Goal: Obtain resource: Obtain resource

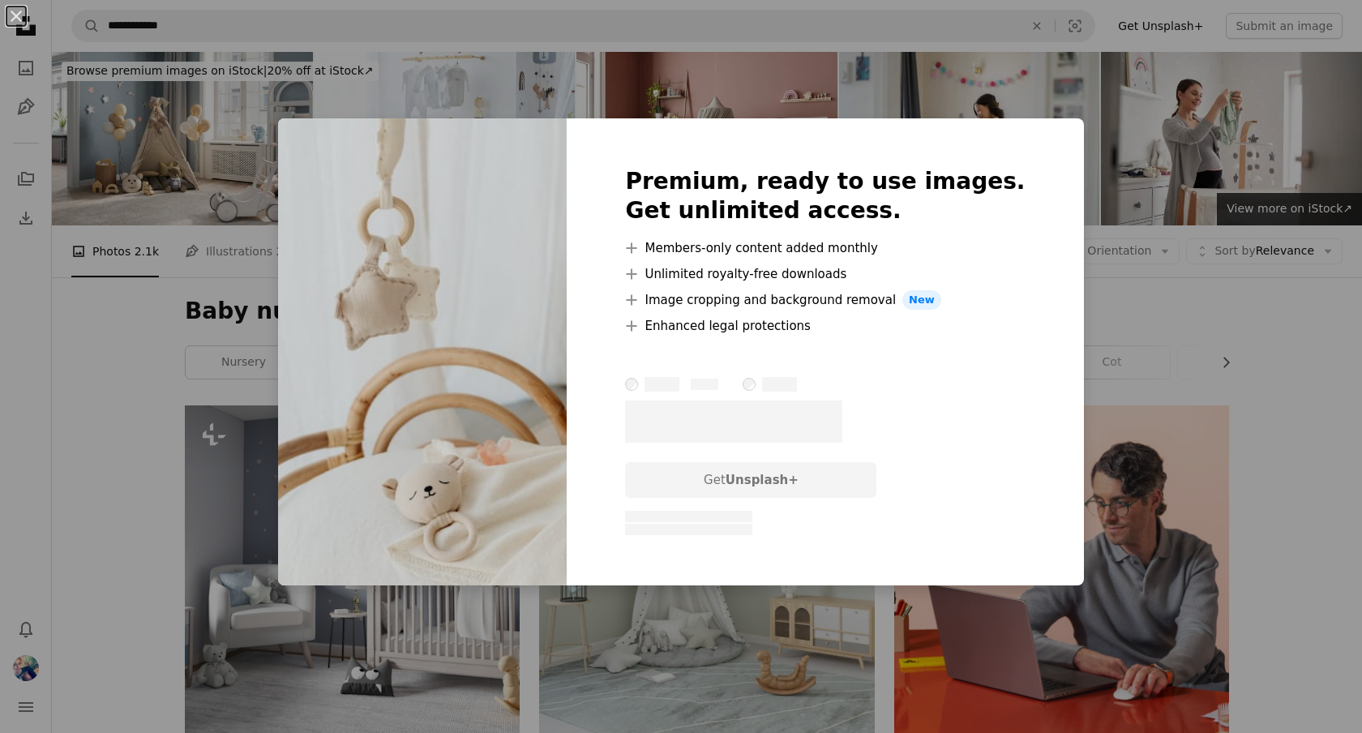
scroll to position [1471, 0]
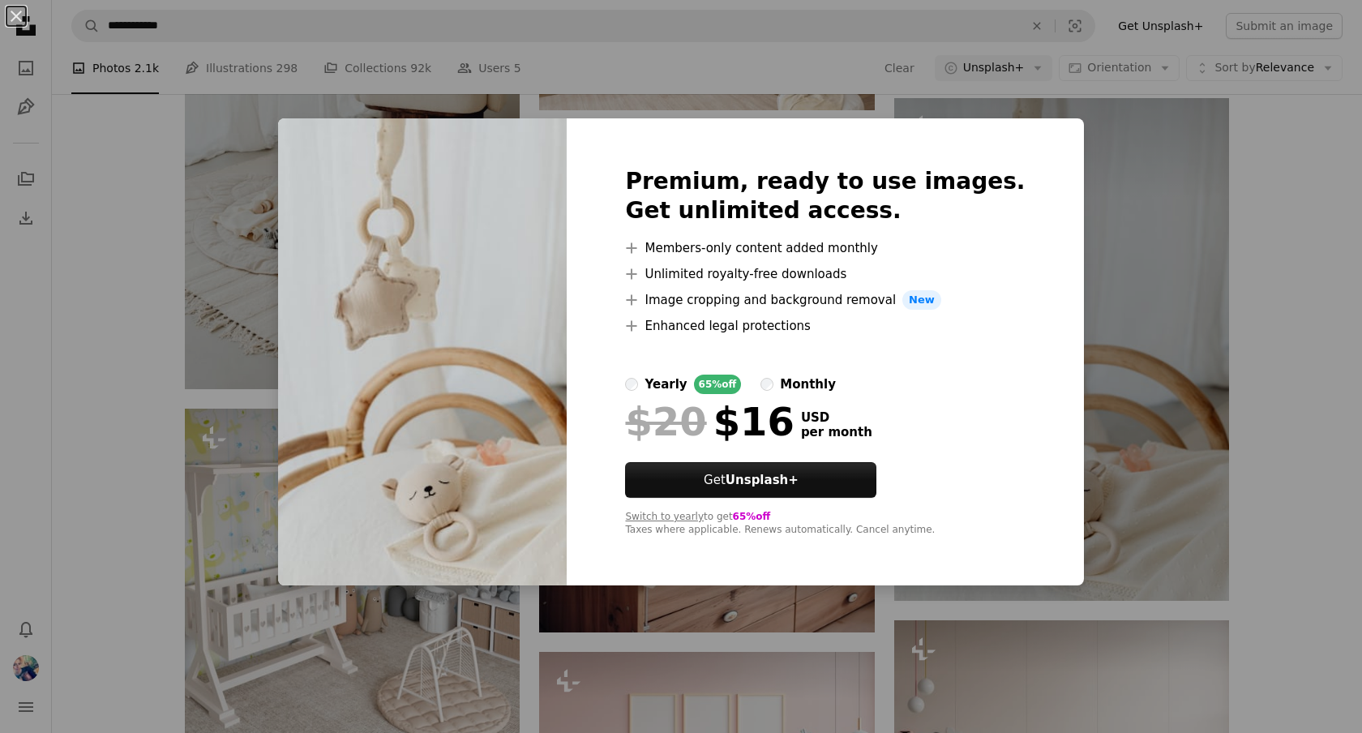
click at [679, 380] on label "yearly 65% off" at bounding box center [683, 384] width 116 height 19
click at [1346, 314] on div "An X shape Premium, ready to use images. Get unlimited access. A plus sign Memb…" at bounding box center [681, 366] width 1362 height 733
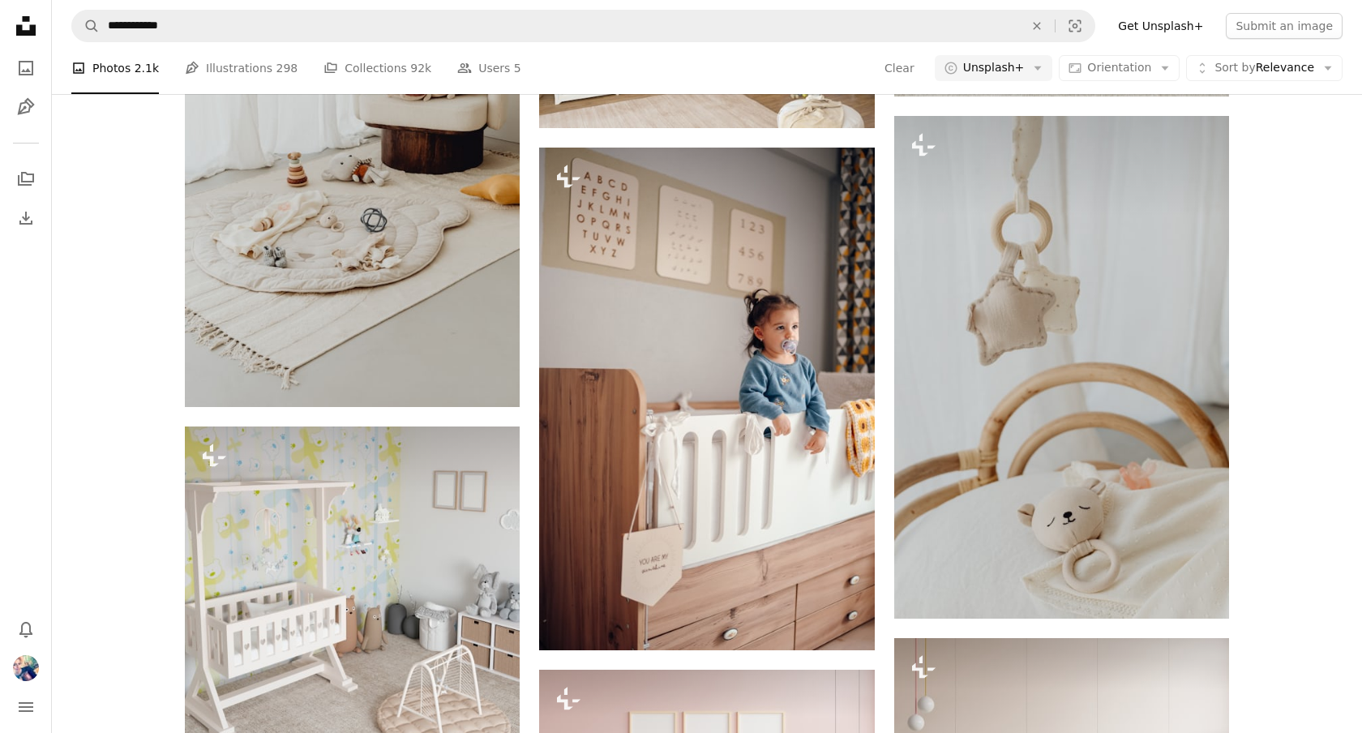
scroll to position [1430, 0]
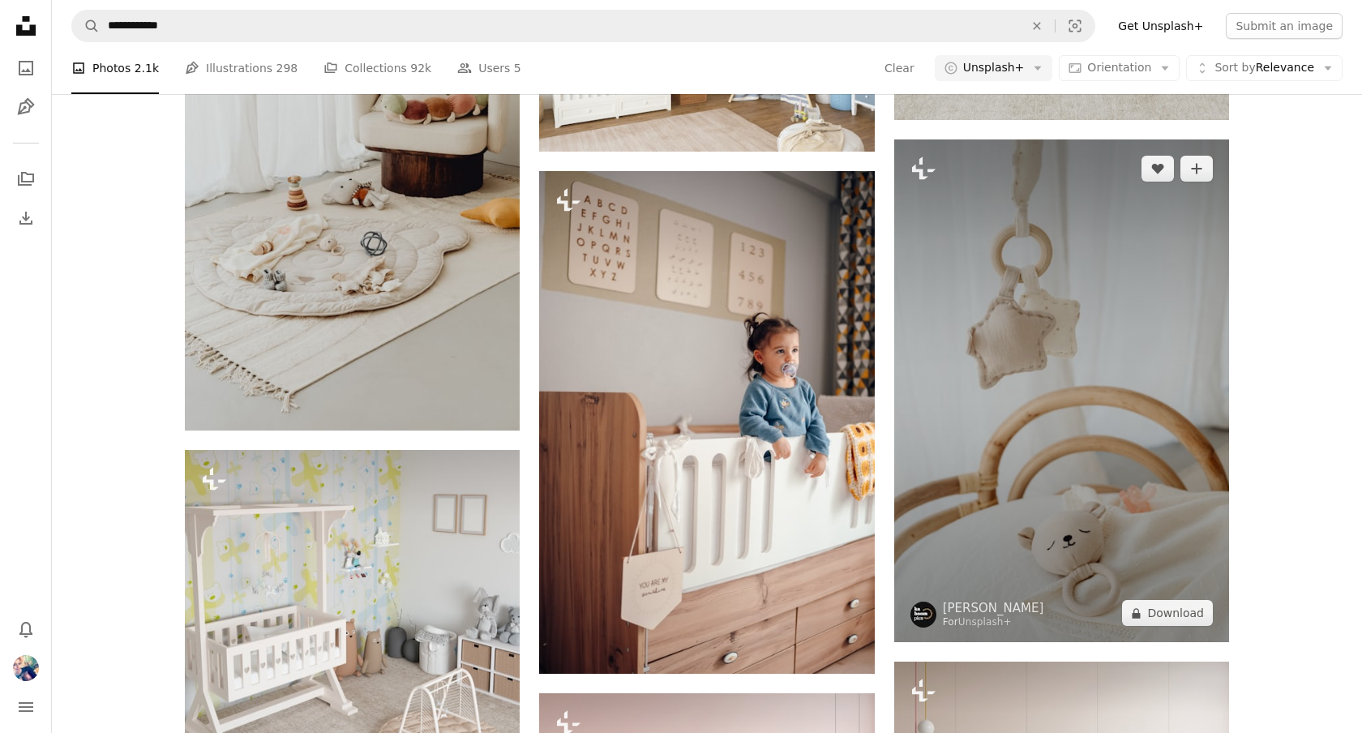
click at [1165, 313] on img at bounding box center [1061, 390] width 335 height 503
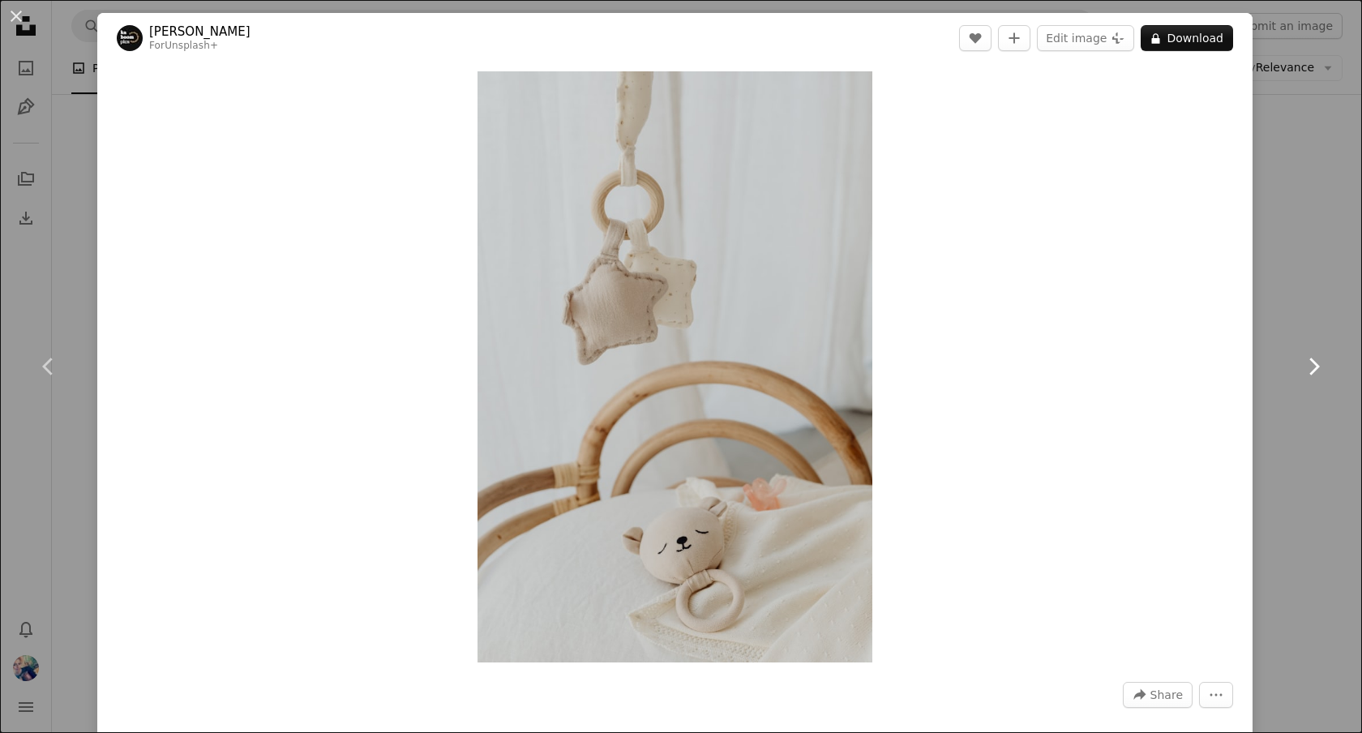
click at [1308, 297] on link "Chevron right" at bounding box center [1313, 367] width 97 height 156
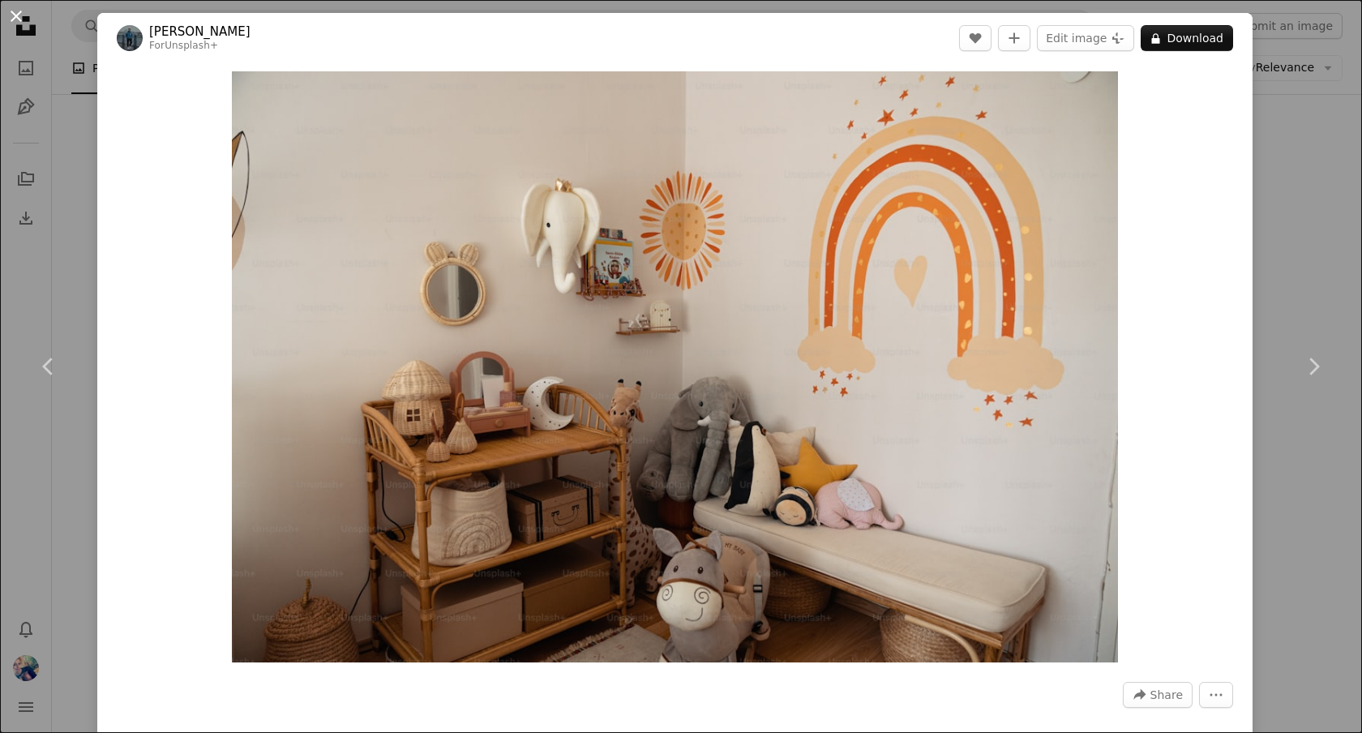
click at [15, 14] on button "An X shape" at bounding box center [15, 15] width 19 height 19
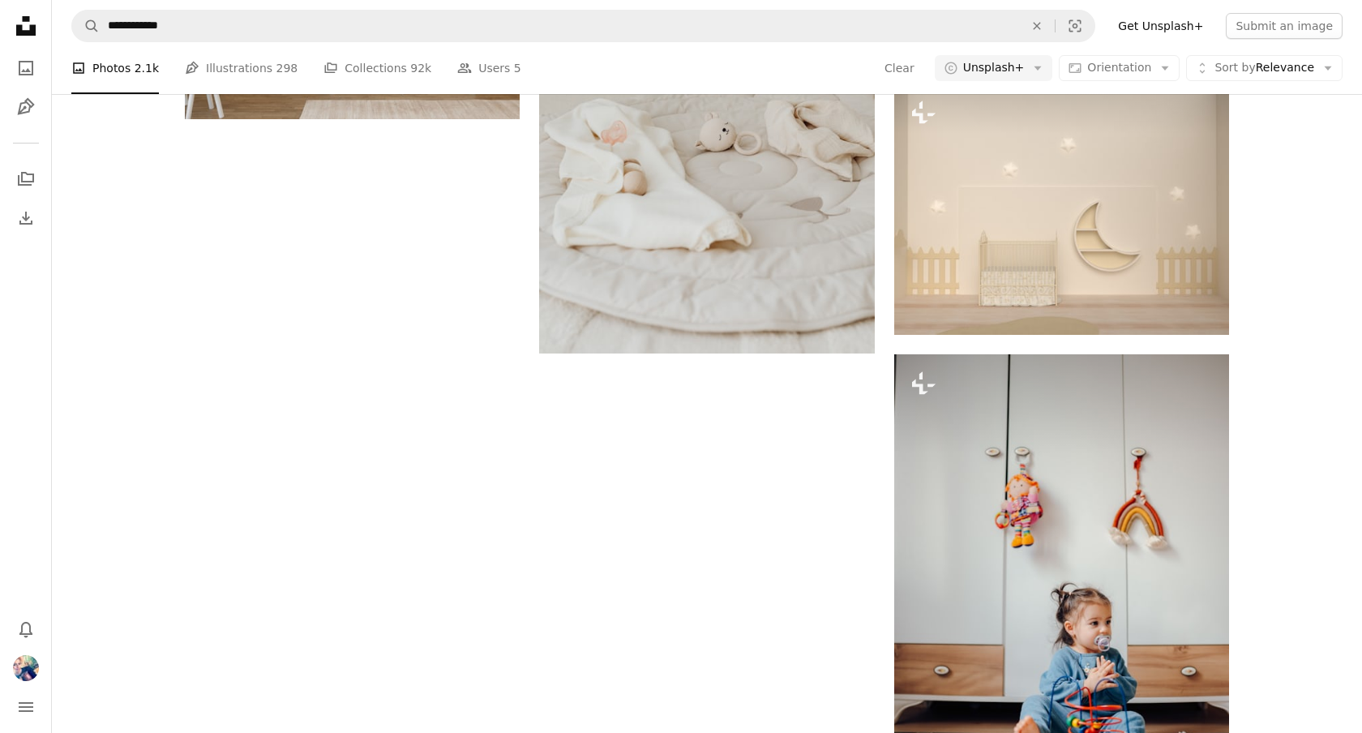
scroll to position [3422, 0]
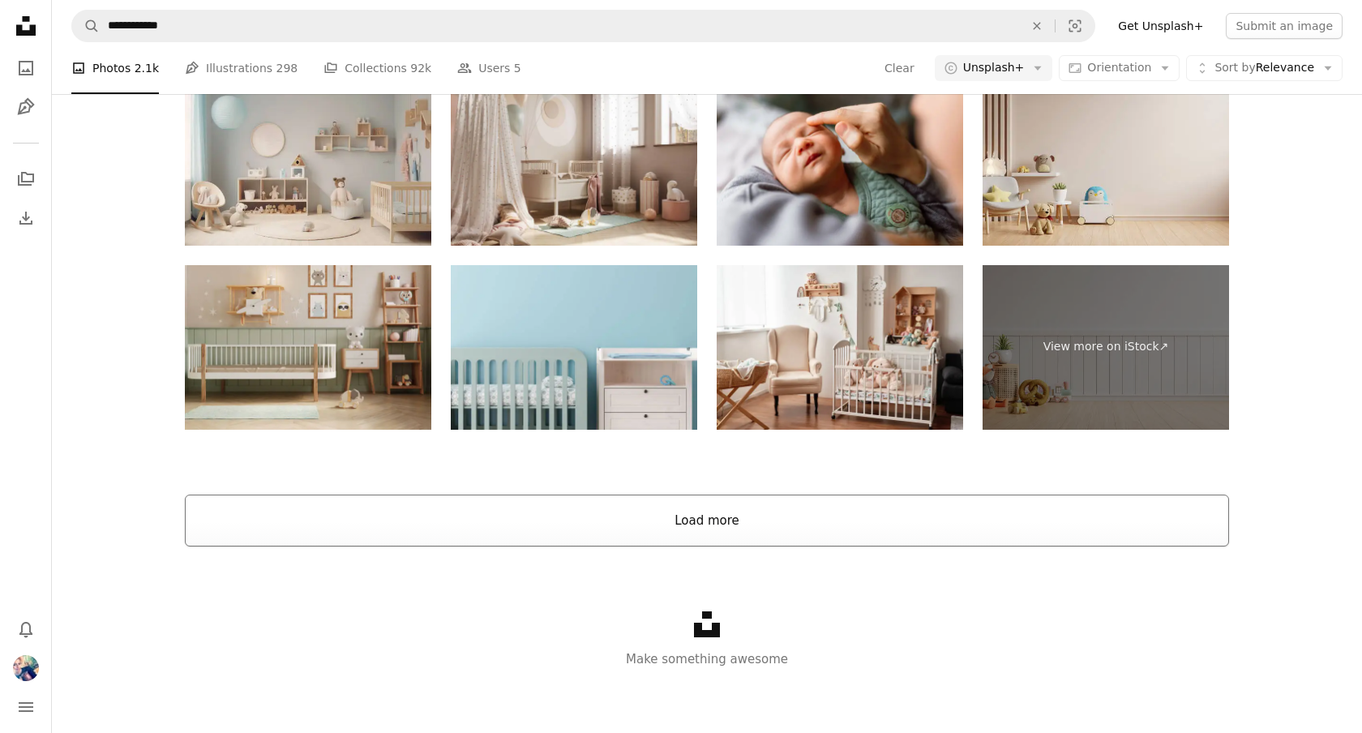
click at [618, 528] on button "Load more" at bounding box center [707, 521] width 1044 height 52
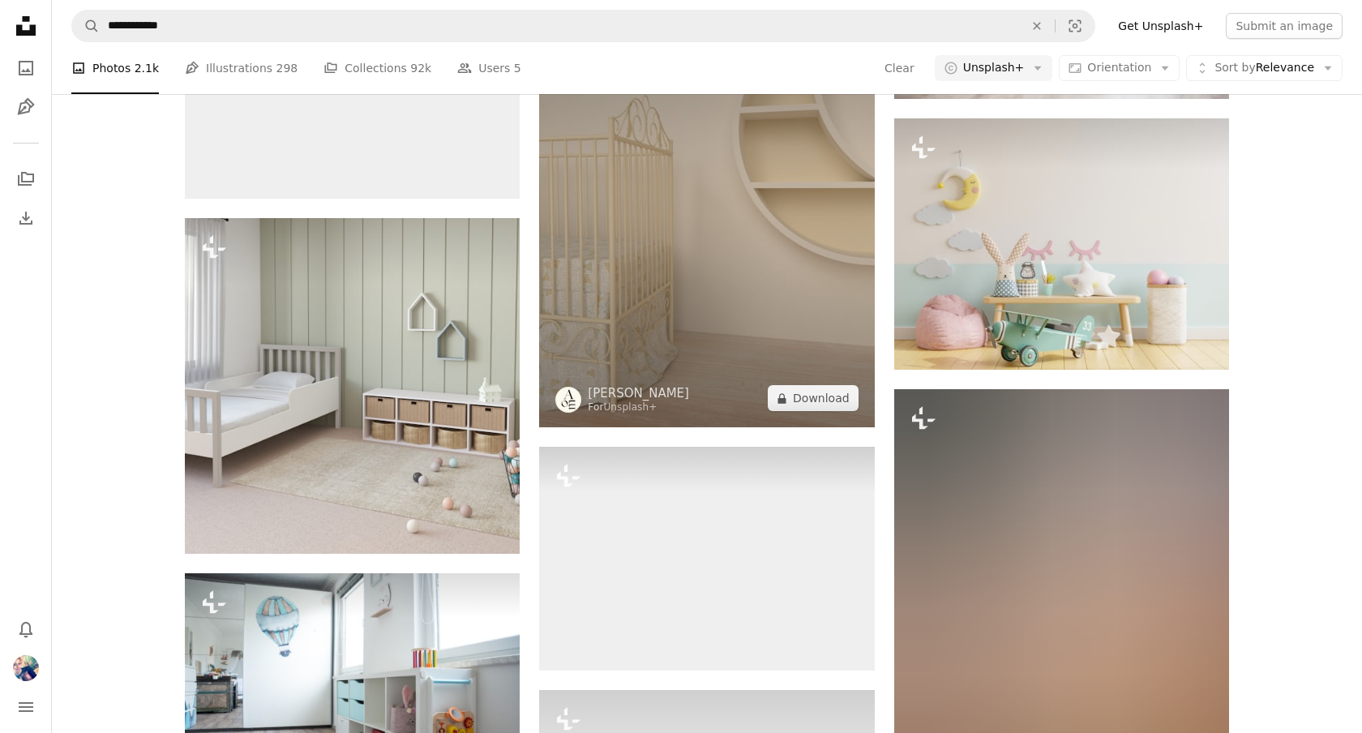
scroll to position [4914, 0]
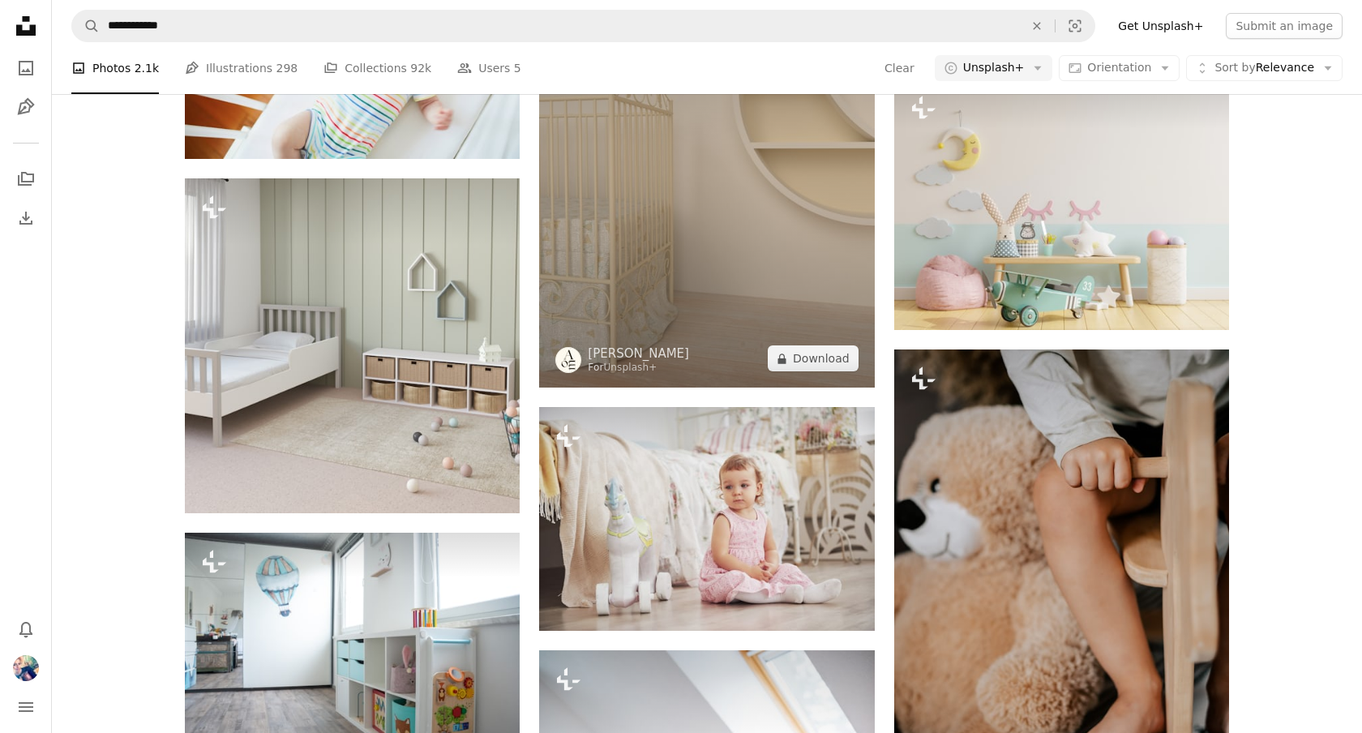
click at [702, 238] on img at bounding box center [706, 164] width 335 height 447
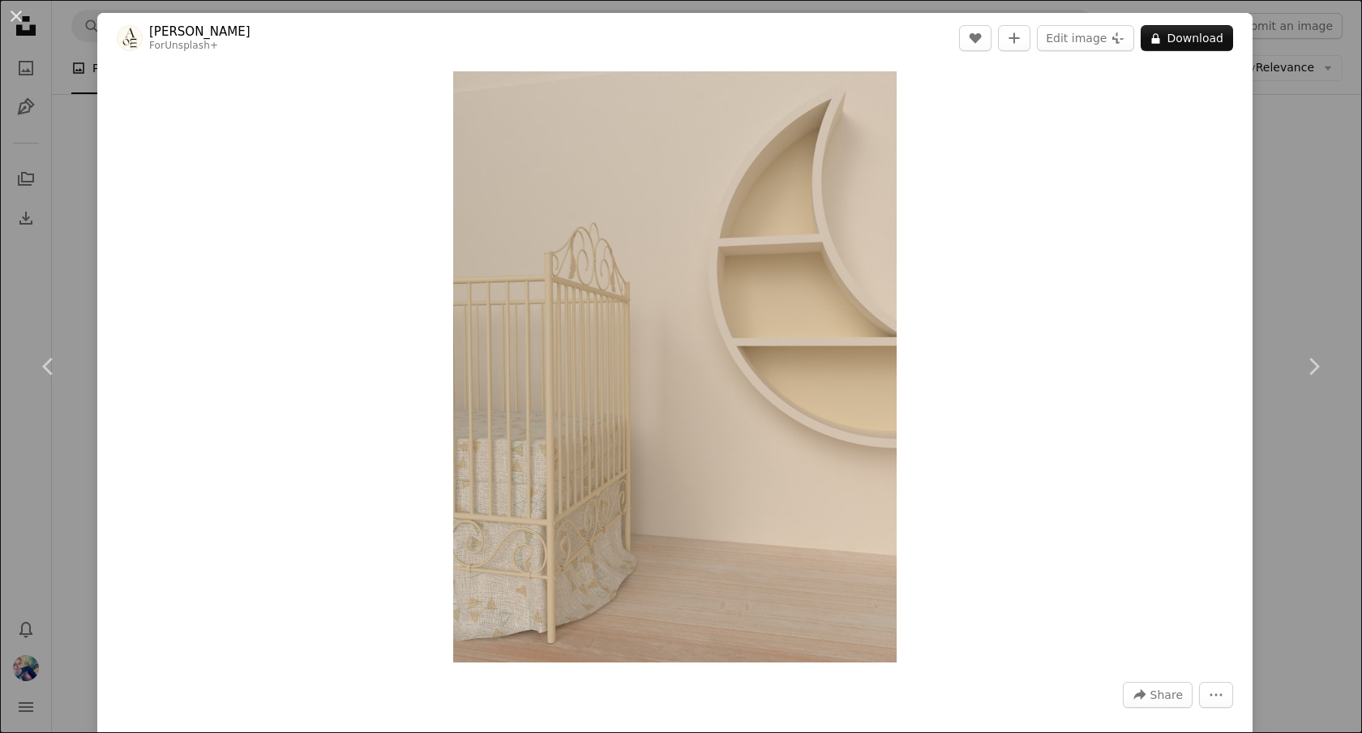
click at [1320, 156] on div "An X shape Chevron left Chevron right [PERSON_NAME] For Unsplash+ A heart A plu…" at bounding box center [681, 366] width 1362 height 733
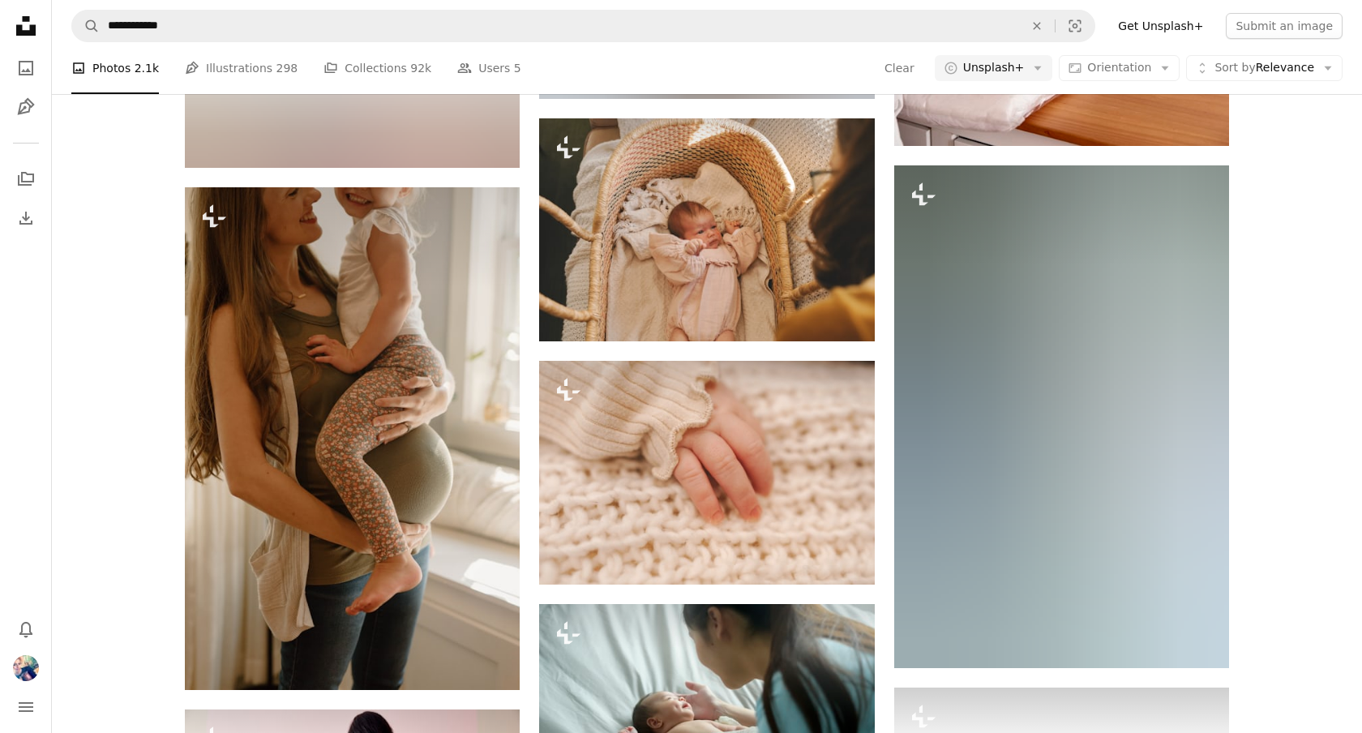
scroll to position [11719, 0]
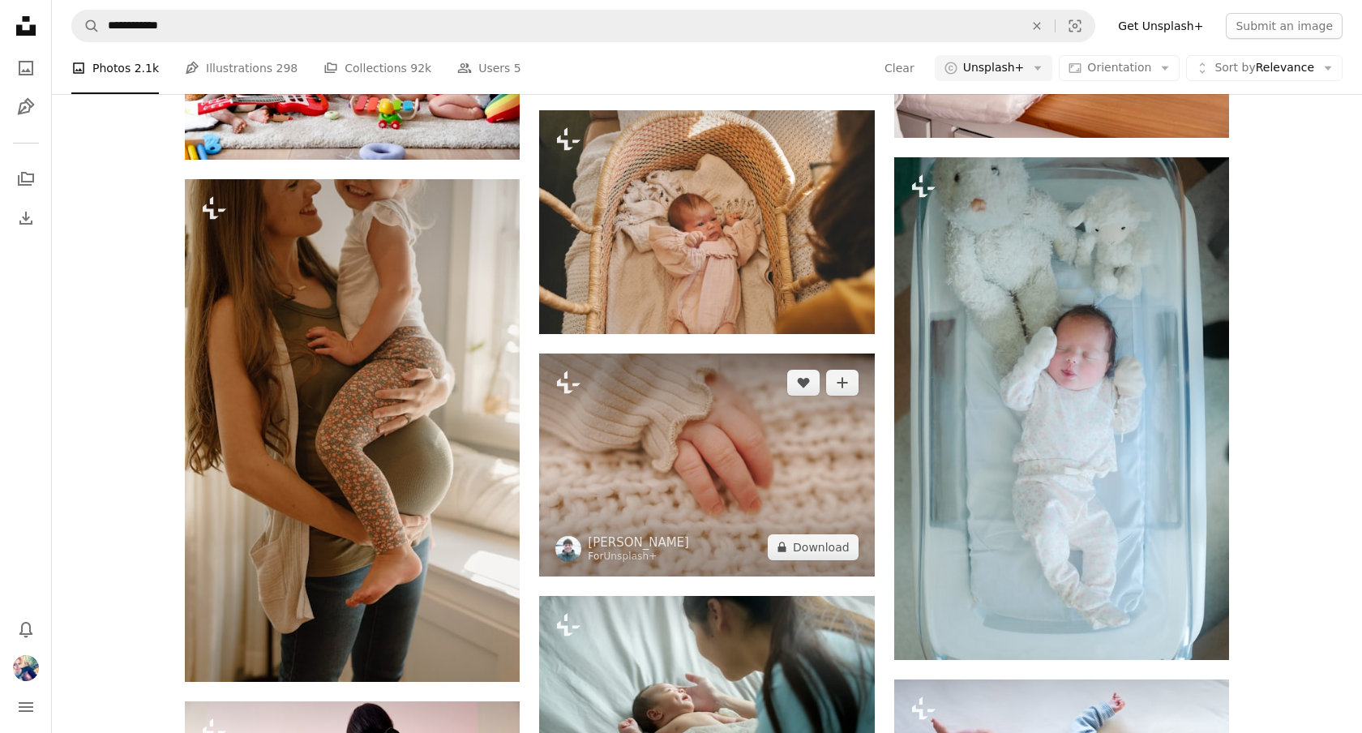
click at [762, 514] on img at bounding box center [706, 465] width 335 height 223
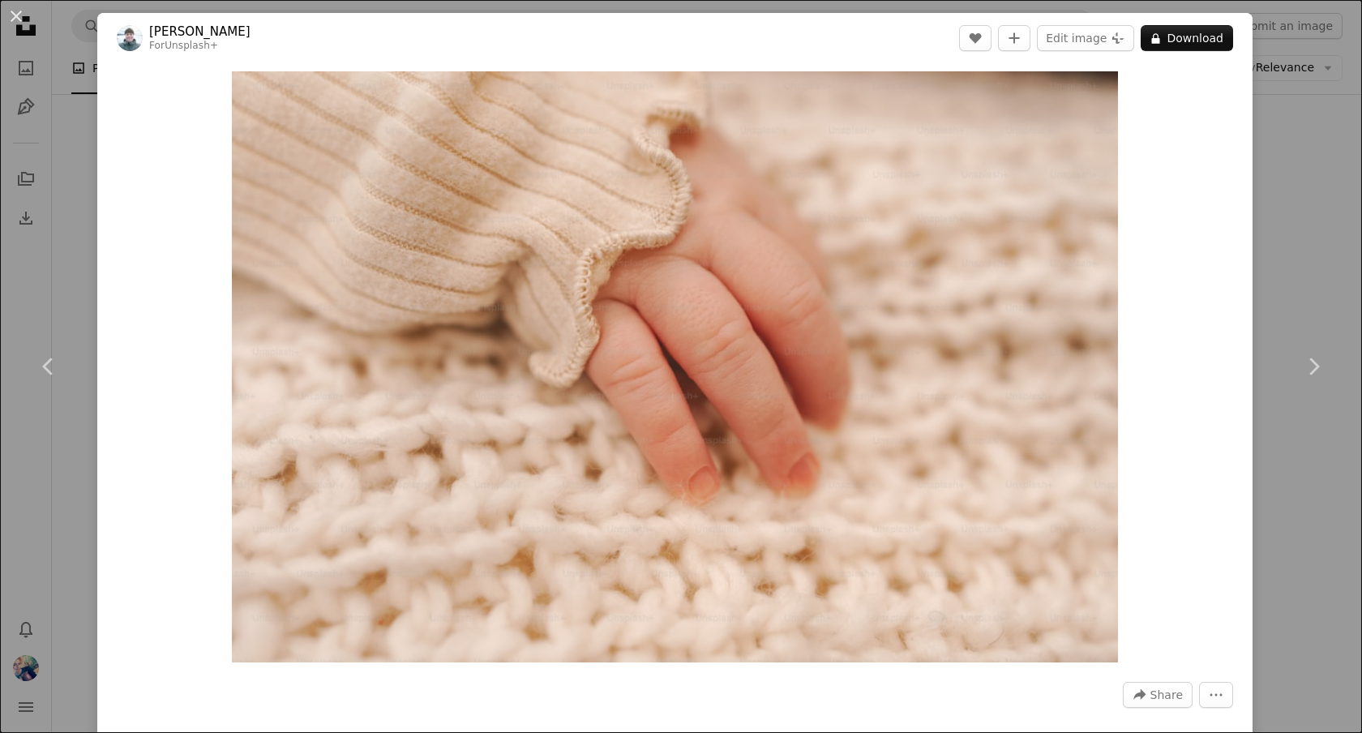
click at [1338, 217] on div "An X shape Chevron left Chevron right [PERSON_NAME] For Unsplash+ A heart A plu…" at bounding box center [681, 366] width 1362 height 733
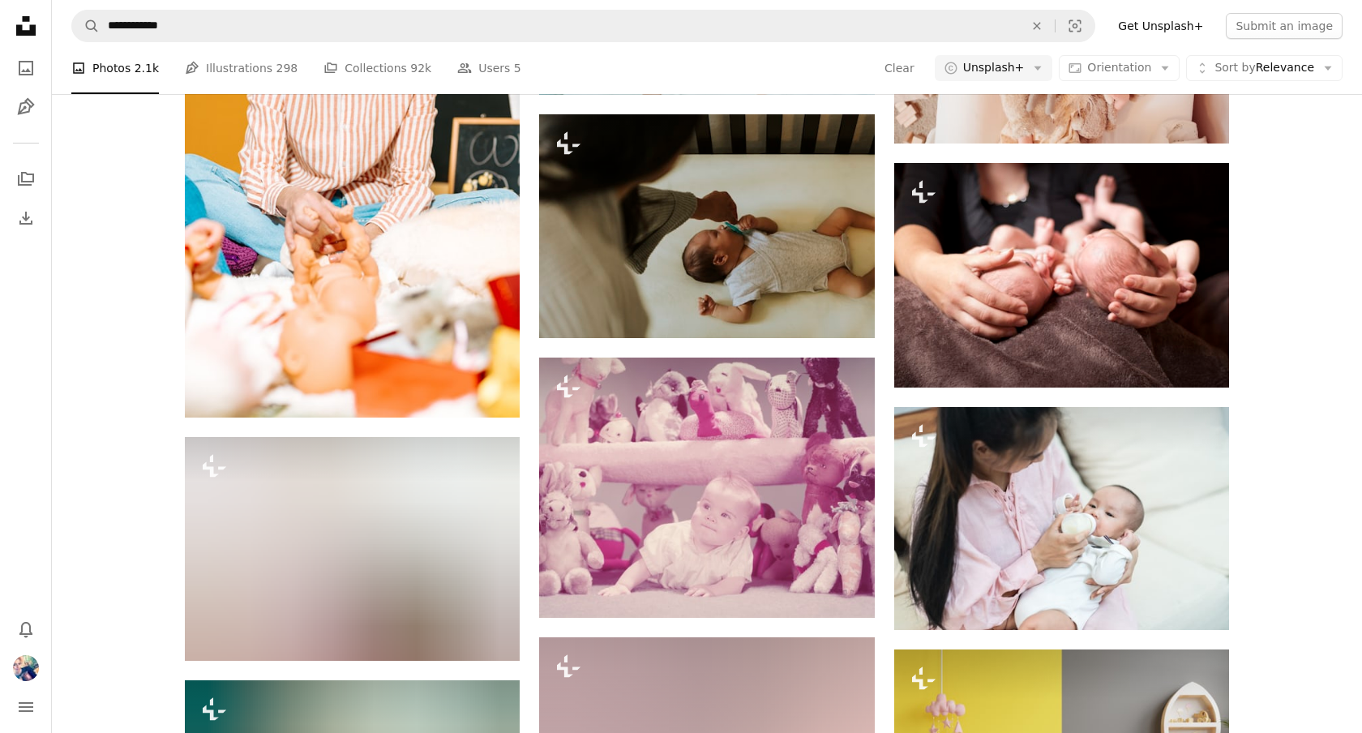
scroll to position [24492, 0]
